Goal: Task Accomplishment & Management: Manage account settings

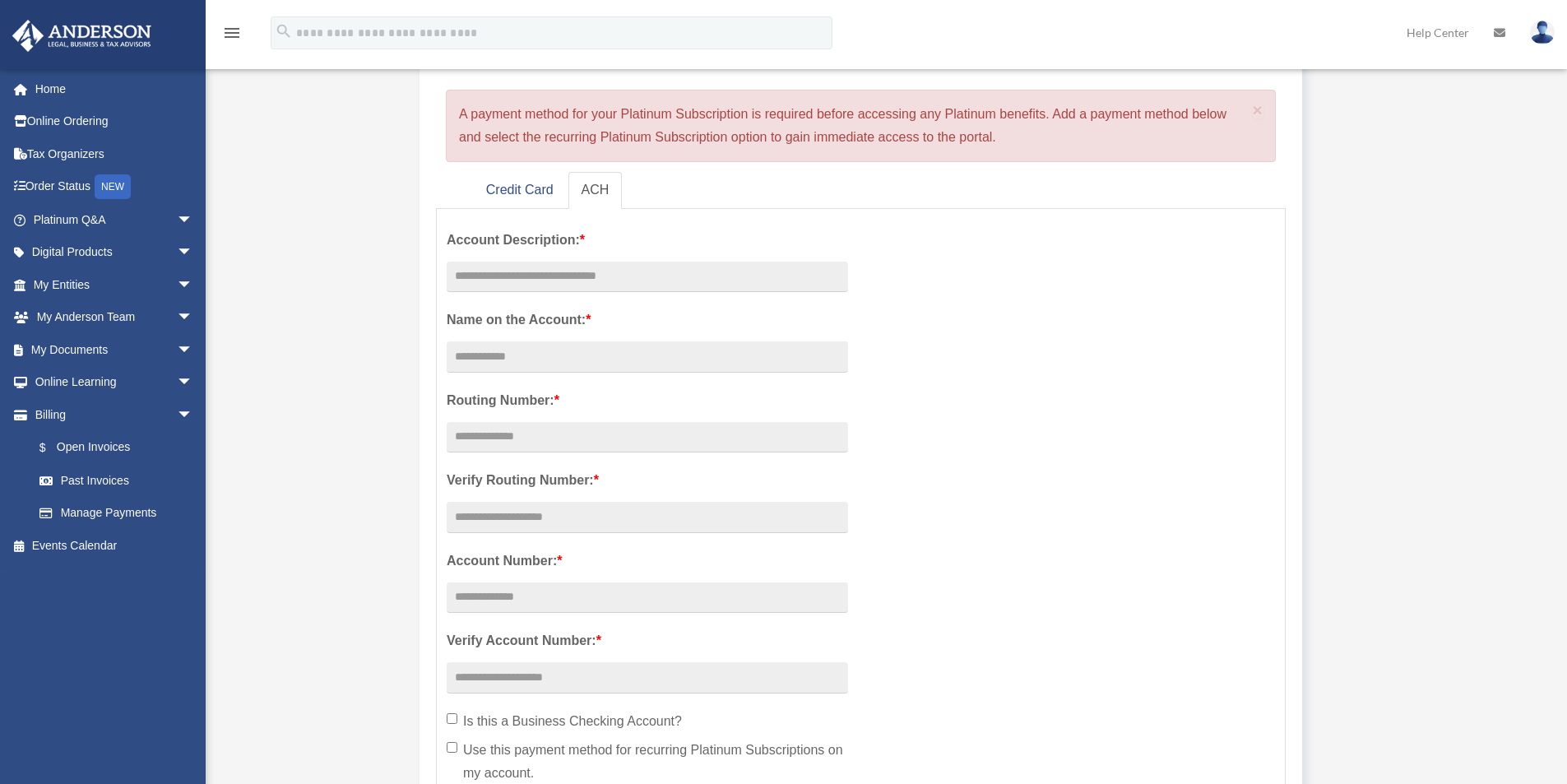
scroll to position [165, 0]
click at [177, 281] on span "arrow_drop_down" at bounding box center [193, 285] width 33 height 34
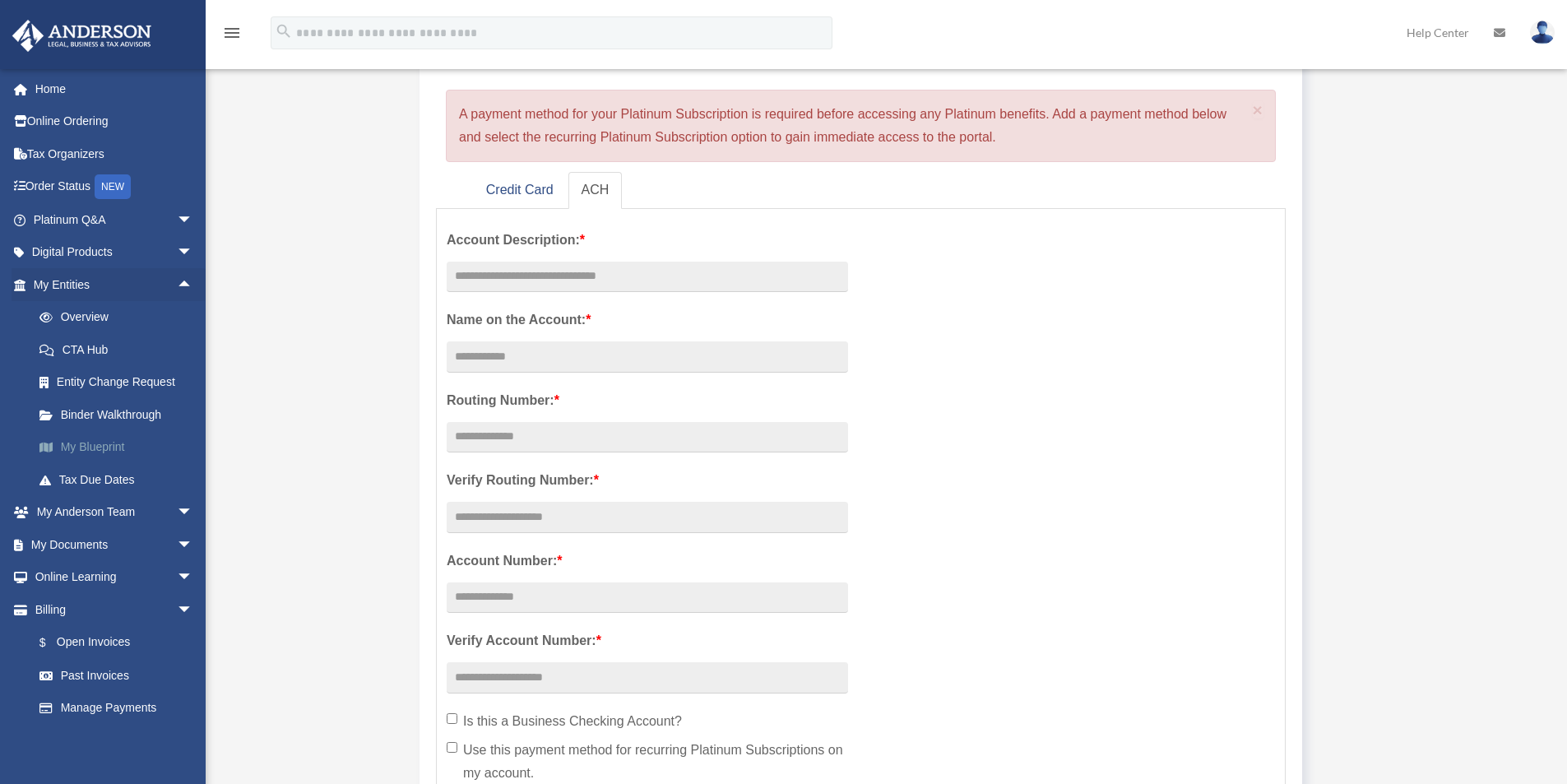
click at [108, 443] on link "My Blueprint" at bounding box center [120, 447] width 195 height 33
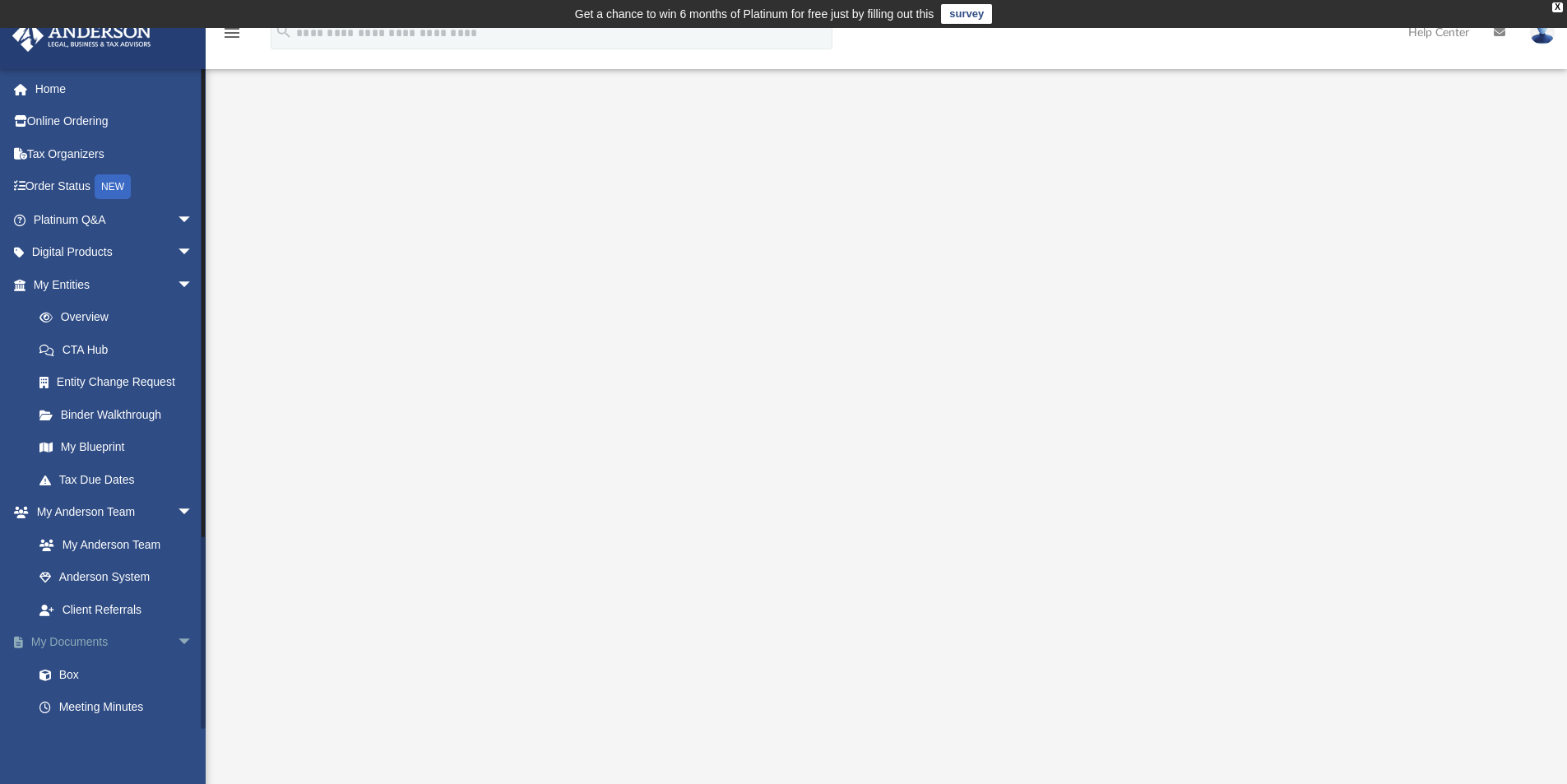
click at [116, 638] on link "My Documents arrow_drop_down" at bounding box center [115, 642] width 206 height 33
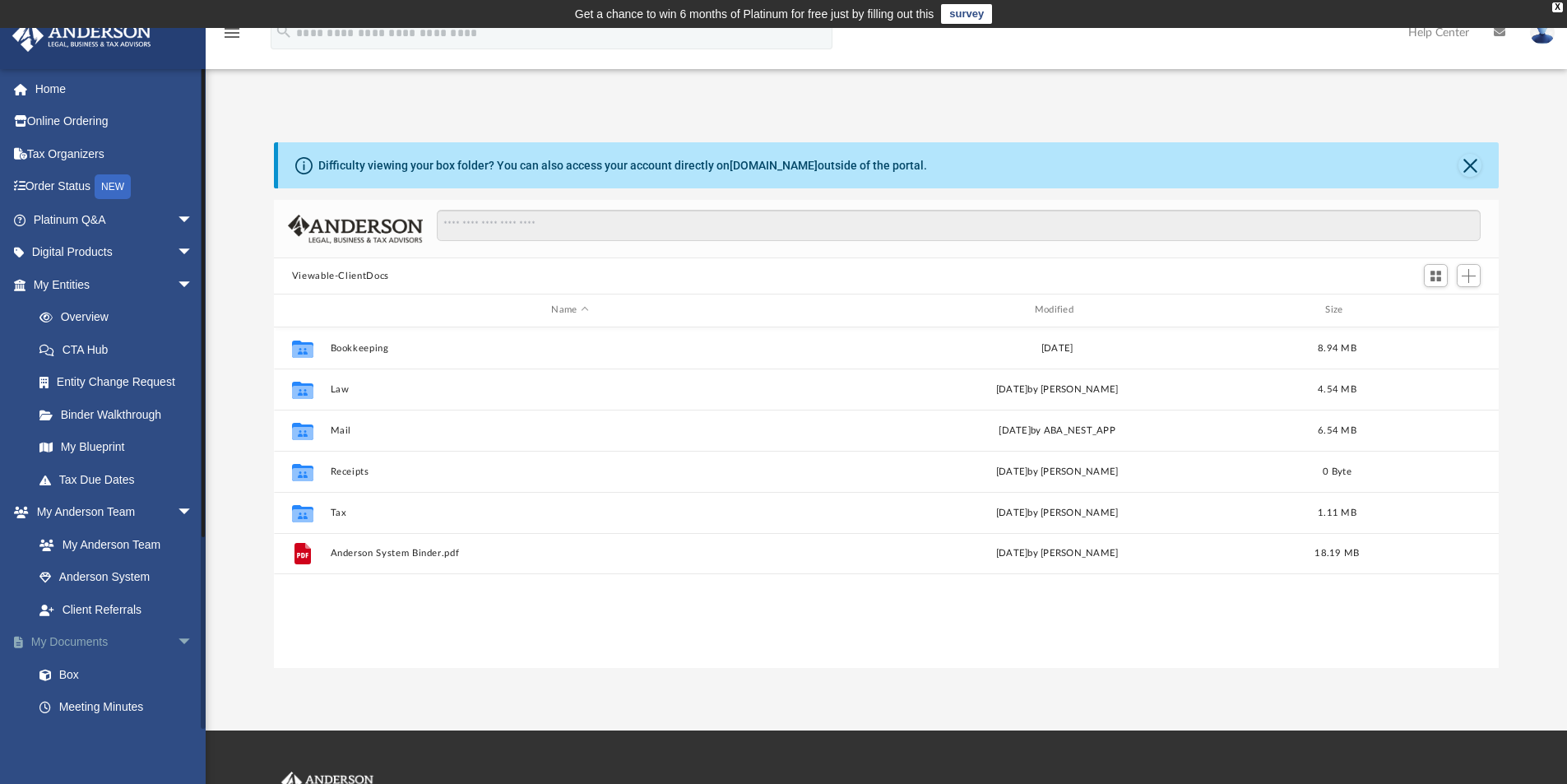
scroll to position [362, 1213]
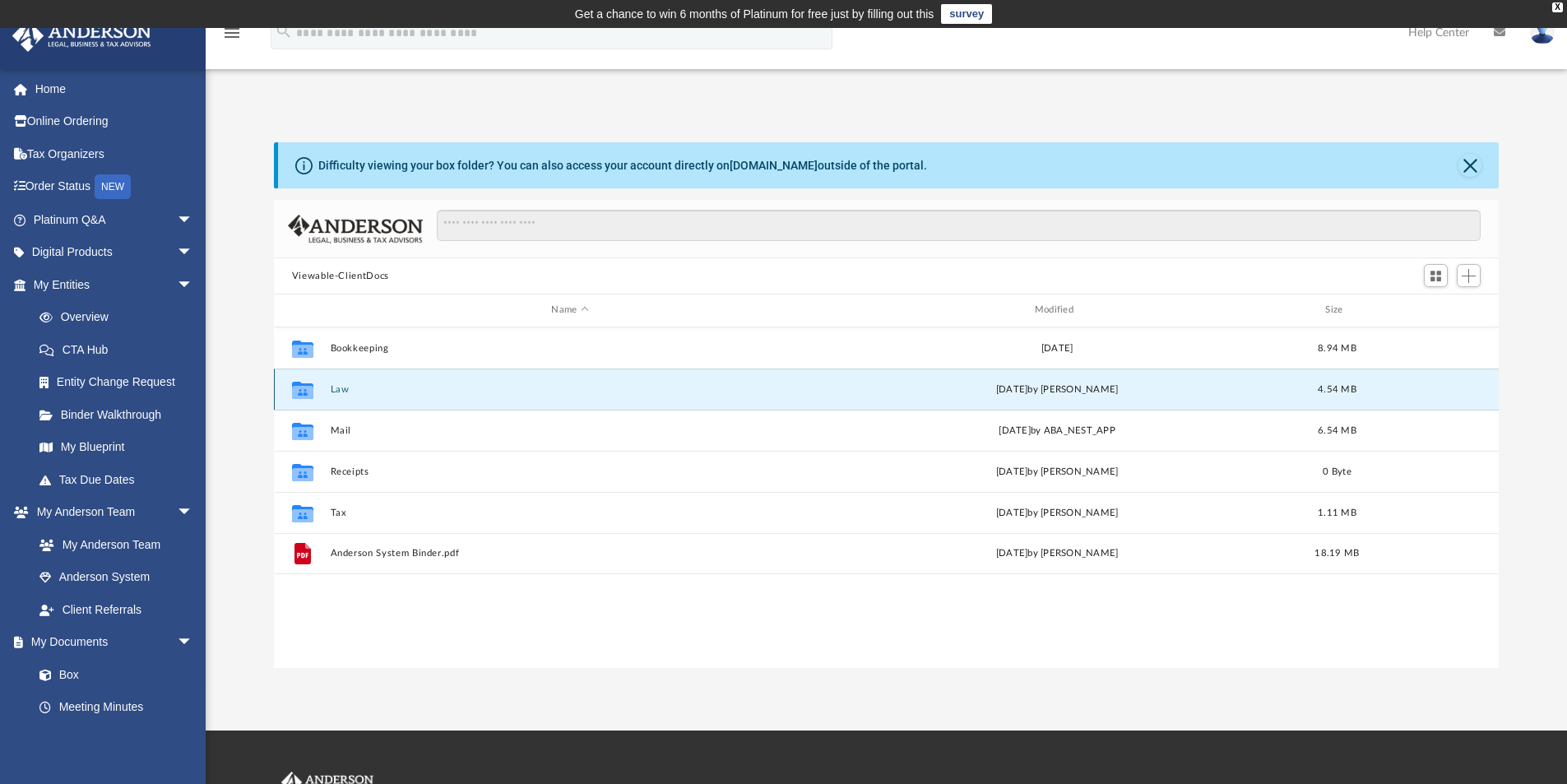
click at [334, 387] on button "Law" at bounding box center [569, 389] width 479 height 11
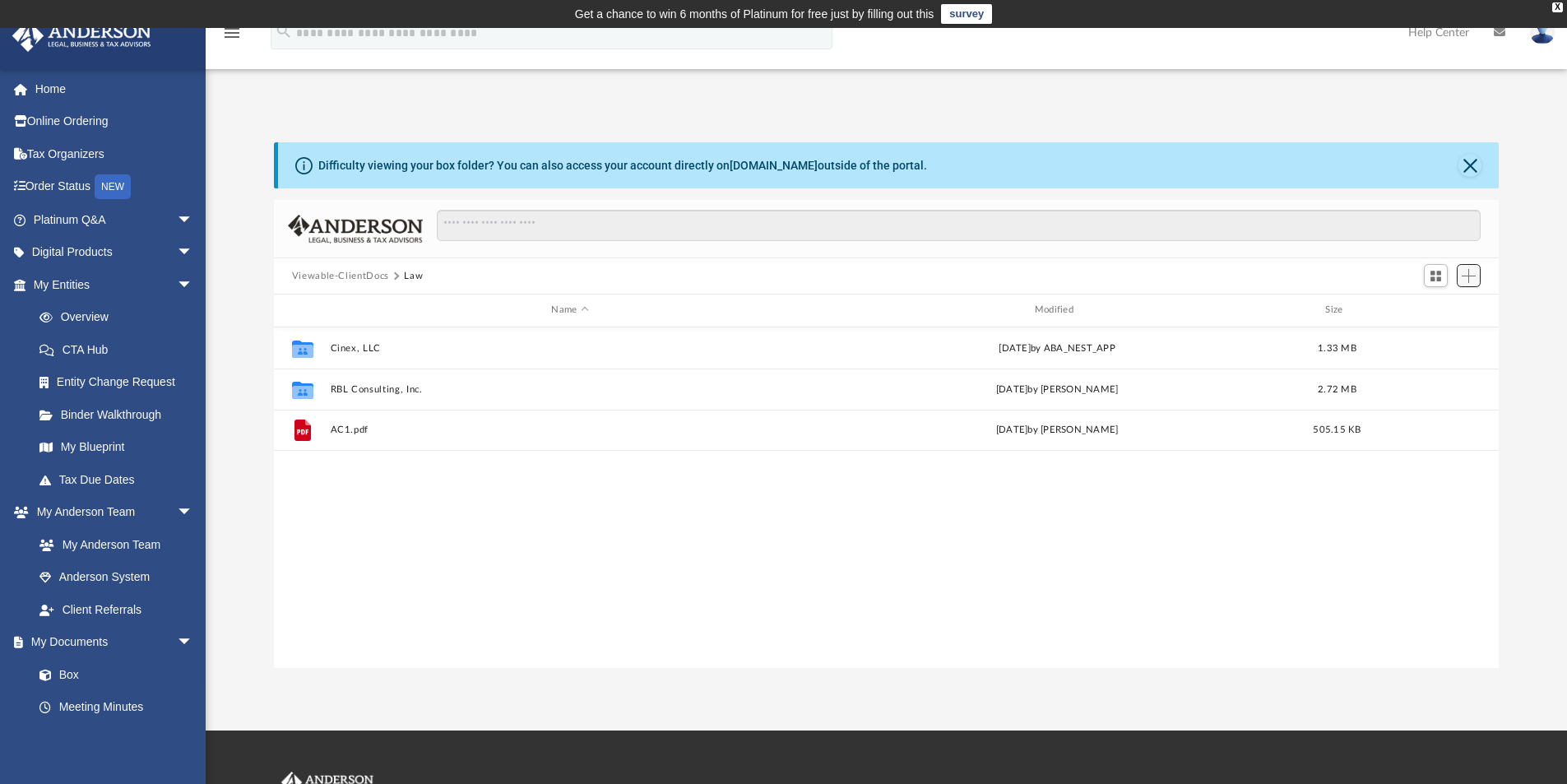
click at [1470, 272] on span "Add" at bounding box center [1469, 276] width 14 height 14
click at [1440, 303] on li "Upload" at bounding box center [1445, 308] width 53 height 17
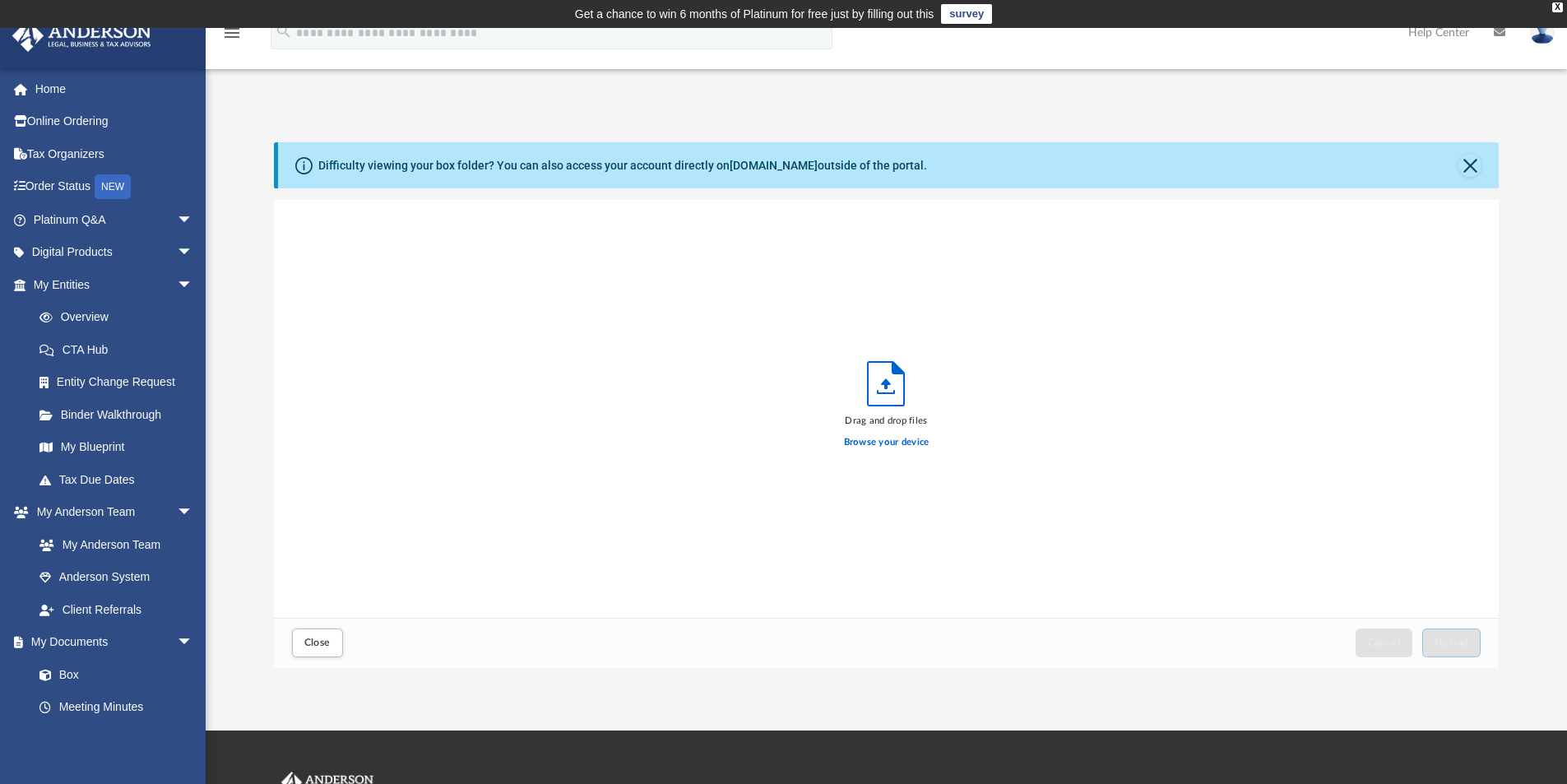
scroll to position [404, 1213]
click at [894, 436] on label "Browse your device" at bounding box center [886, 442] width 86 height 14
click at [0, 0] on input "Browse your device" at bounding box center [0, 0] width 0 height 0
click at [1474, 214] on button "Cancel this upload" at bounding box center [1475, 221] width 20 height 20
click at [1455, 635] on button "Upload" at bounding box center [1452, 643] width 59 height 29
